Goal: Task Accomplishment & Management: Manage account settings

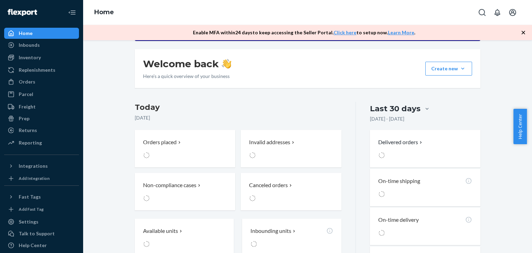
scroll to position [175, 0]
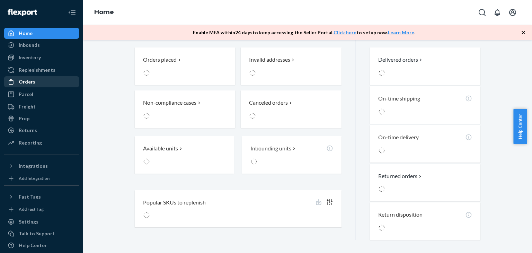
click at [53, 78] on div "Orders" at bounding box center [41, 82] width 73 height 10
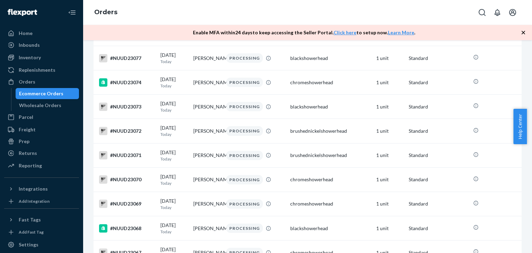
scroll to position [485, 0]
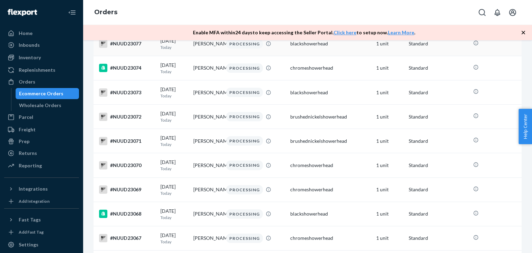
scroll to position [323, 0]
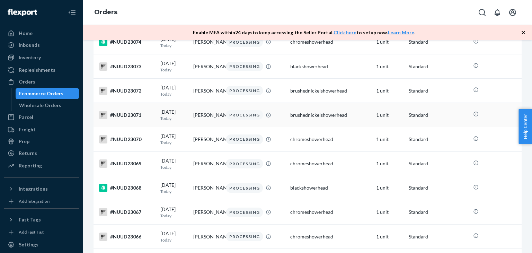
click at [125, 119] on div "#NUUD23071" at bounding box center [127, 115] width 56 height 8
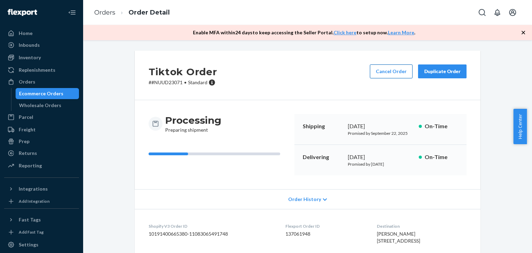
click at [381, 69] on button "Cancel Order" at bounding box center [391, 71] width 43 height 14
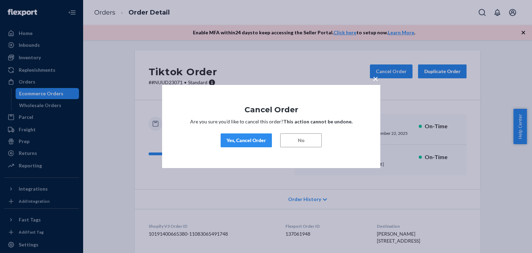
click at [252, 143] on div "Yes, Cancel Order" at bounding box center [247, 140] width 40 height 7
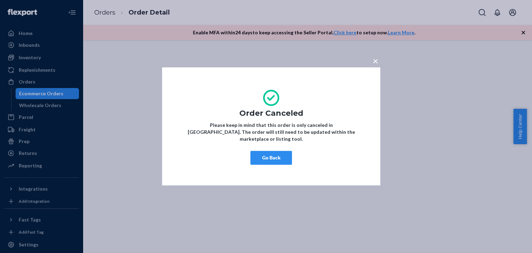
click at [374, 67] on span "×" at bounding box center [376, 61] width 6 height 12
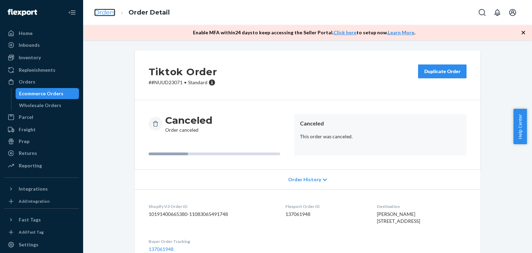
click at [111, 11] on link "Orders" at bounding box center [104, 13] width 21 height 8
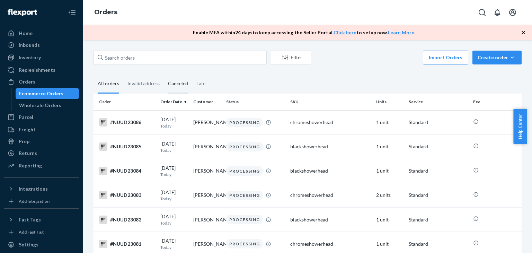
click at [183, 78] on div "Canceled" at bounding box center [178, 84] width 20 height 19
click at [164, 75] on input "Canceled" at bounding box center [164, 75] width 0 height 0
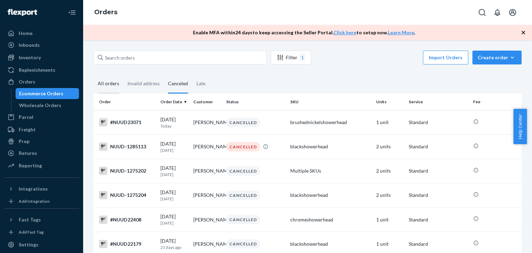
click at [108, 83] on div "All orders" at bounding box center [108, 84] width 21 height 19
click at [94, 75] on input "All orders" at bounding box center [94, 75] width 0 height 0
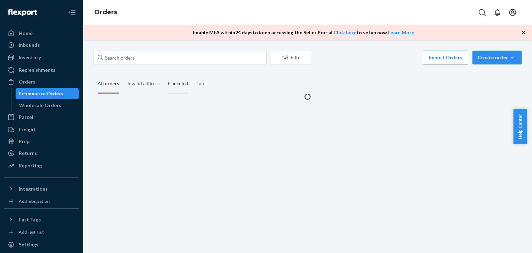
click at [165, 81] on div "Canceled" at bounding box center [178, 84] width 28 height 19
click at [164, 75] on input "Canceled" at bounding box center [164, 75] width 0 height 0
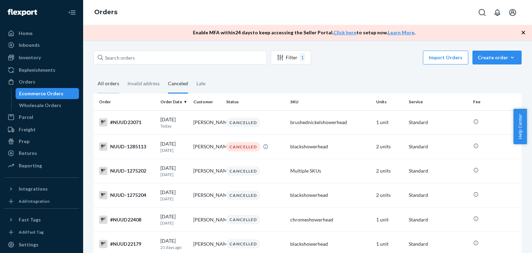
click at [110, 86] on div "All orders" at bounding box center [108, 84] width 21 height 19
click at [94, 75] on input "All orders" at bounding box center [94, 75] width 0 height 0
